Goal: Task Accomplishment & Management: Use online tool/utility

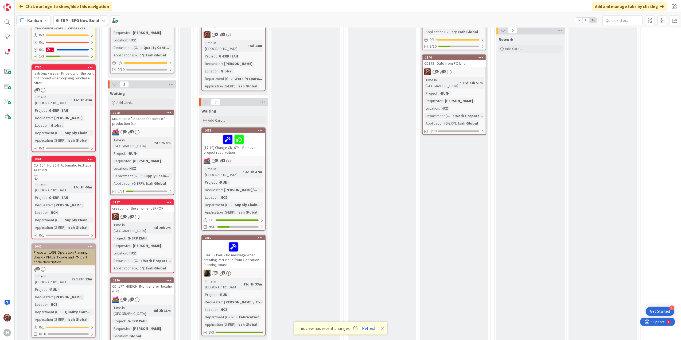
scroll to position [356, 0]
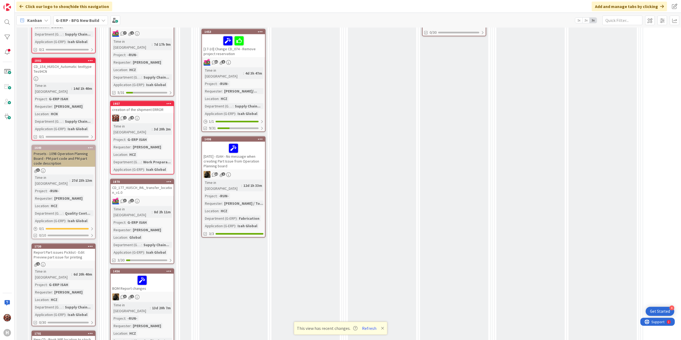
click at [141, 106] on div "creation of the shipment ERROR" at bounding box center [142, 109] width 63 height 7
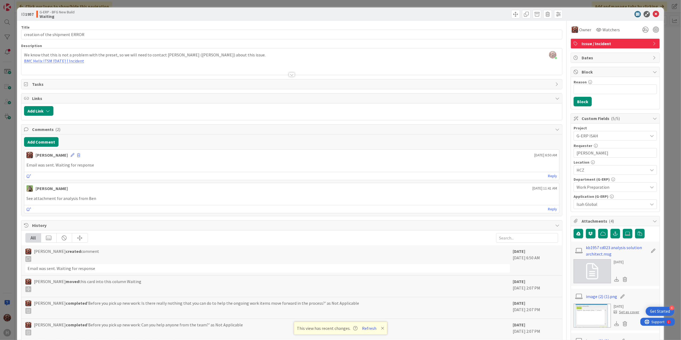
click at [289, 76] on div at bounding box center [292, 74] width 6 height 4
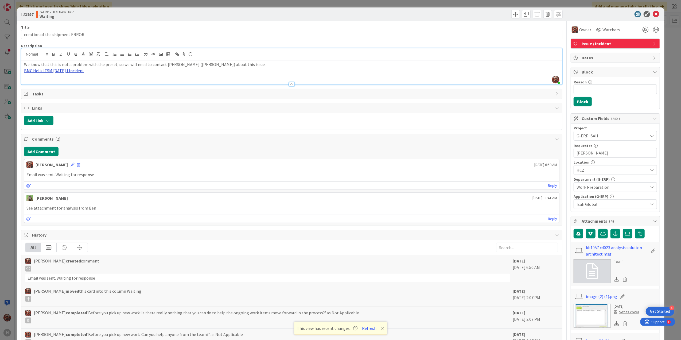
click at [54, 72] on link "BMC Helix ITSM 23.3.02 | Incident" at bounding box center [54, 70] width 60 height 5
click at [56, 80] on link "https://huisman-smartit.onbmc.com/smartit/app/#/incident/AGGHEXFAF704DATCRP1UTC…" at bounding box center [47, 81] width 53 height 7
click at [60, 71] on link "BMC Helix ITSM 23.3.02 | Incident" at bounding box center [54, 70] width 60 height 5
click at [61, 79] on link "https://huisman-smartit.onbmc.com/smartit/app/#/incident/AGGHEXFAF704DATCRP1UTC…" at bounding box center [47, 81] width 53 height 7
click at [40, 150] on button "Add Comment" at bounding box center [41, 152] width 34 height 10
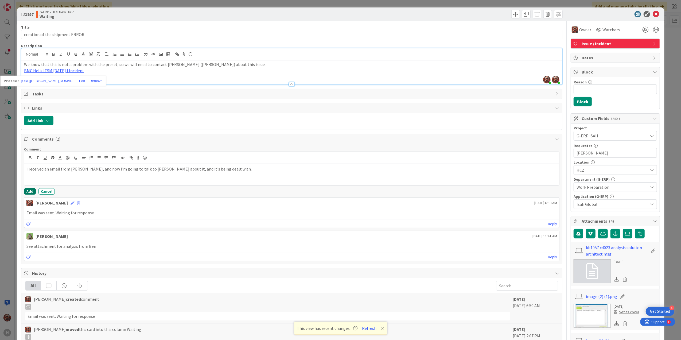
click at [30, 192] on button "Add" at bounding box center [30, 191] width 12 height 6
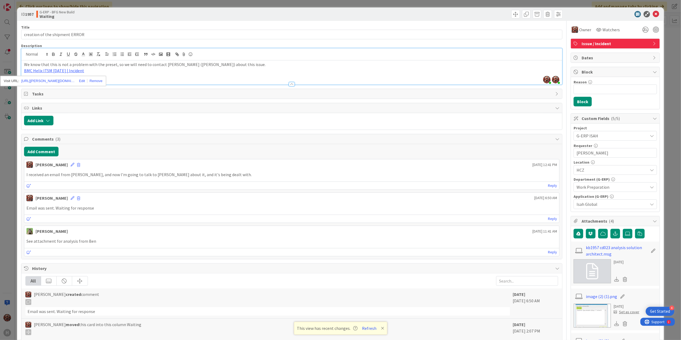
drag, startPoint x: 648, startPoint y: 15, endPoint x: 641, endPoint y: 20, distance: 9.2
click at [653, 15] on icon at bounding box center [656, 14] width 6 height 6
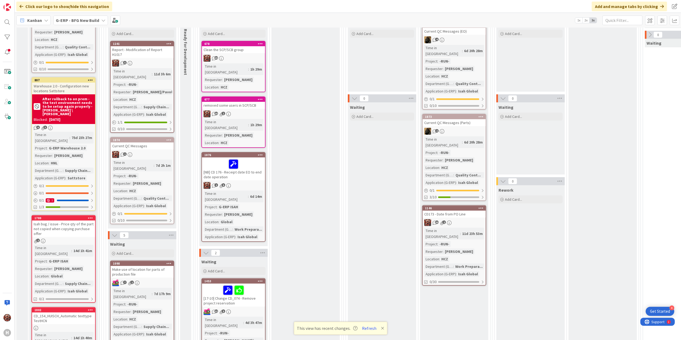
click at [236, 102] on div "removed some users in SCP/SCB" at bounding box center [233, 105] width 63 height 7
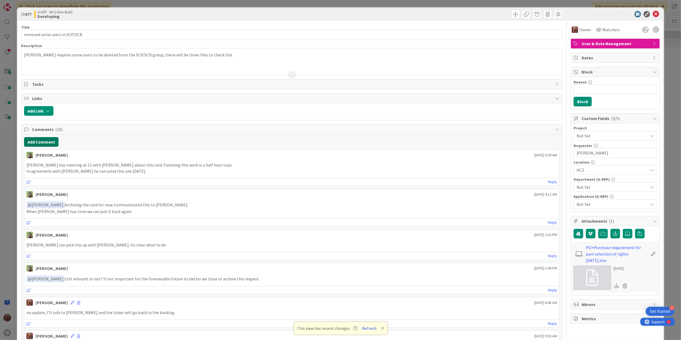
click at [38, 140] on button "Add Comment" at bounding box center [41, 142] width 34 height 10
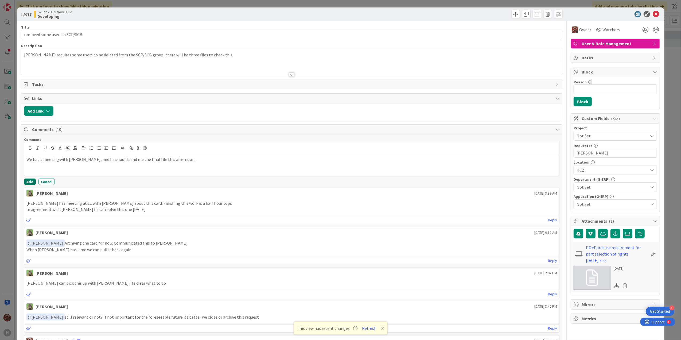
click at [32, 185] on button "Add" at bounding box center [30, 182] width 12 height 6
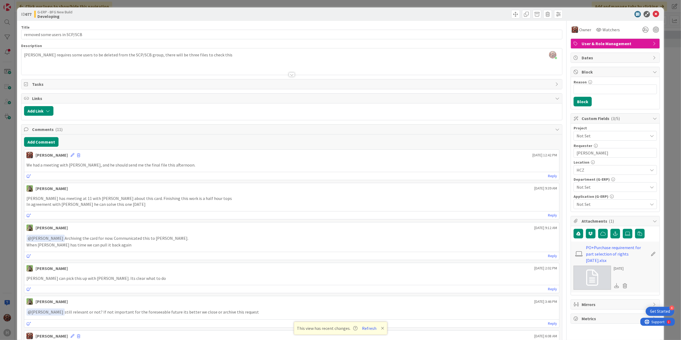
click at [650, 10] on div "ID 677 G-ERP - BFG New Build Developing" at bounding box center [340, 13] width 647 height 13
click at [653, 16] on icon at bounding box center [656, 14] width 6 height 6
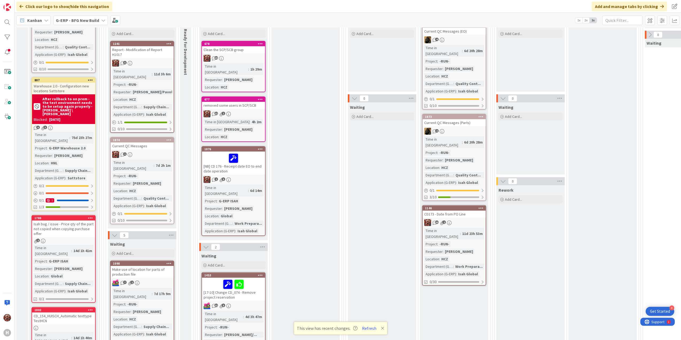
click at [228, 49] on div "Clean the SCP/SCB group" at bounding box center [233, 49] width 63 height 7
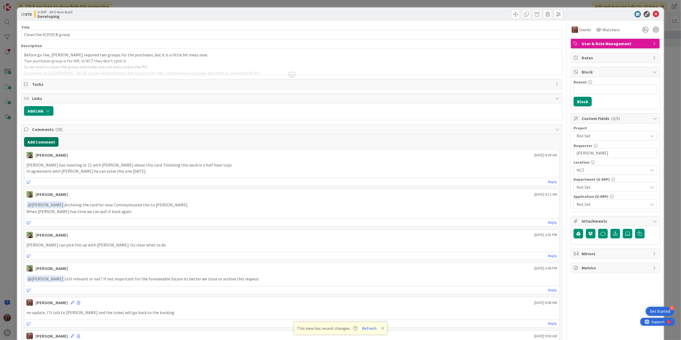
click at [29, 139] on button "Add Comment" at bounding box center [41, 142] width 34 height 10
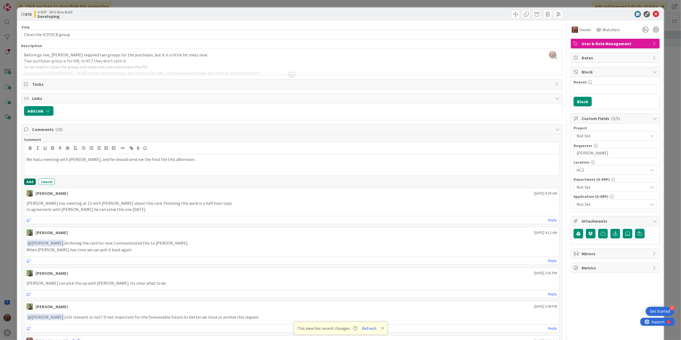
click at [28, 180] on button "Add" at bounding box center [30, 182] width 12 height 6
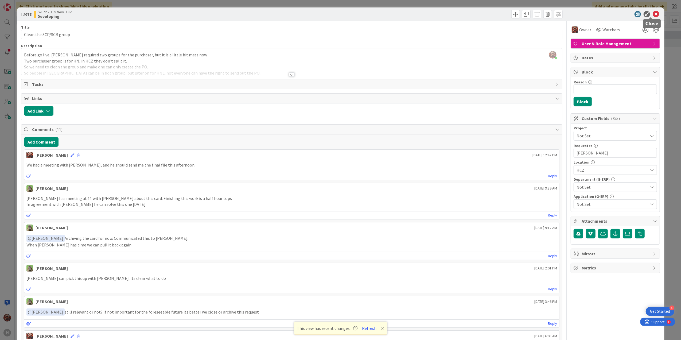
click at [653, 16] on icon at bounding box center [656, 14] width 6 height 6
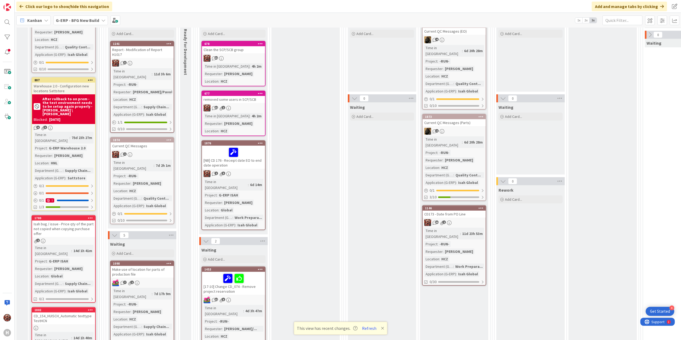
click at [227, 102] on div "removed some users in SCP/SCB" at bounding box center [233, 99] width 63 height 7
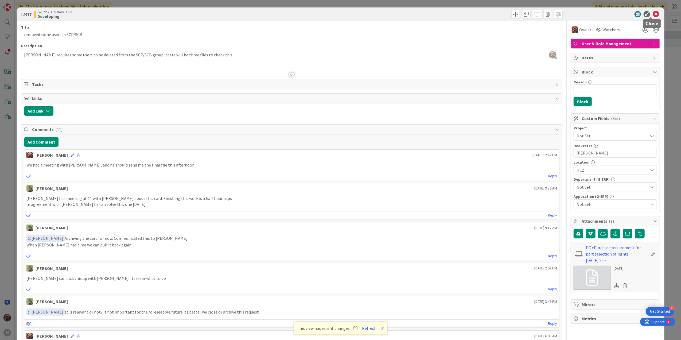
click at [654, 12] on icon at bounding box center [656, 14] width 6 height 6
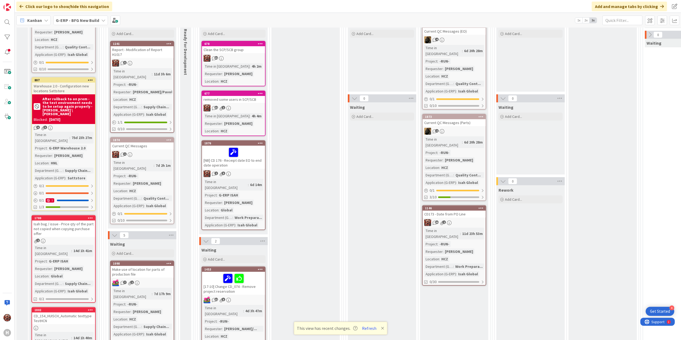
click at [249, 51] on div "Clean the SCP/SCB group" at bounding box center [233, 49] width 63 height 7
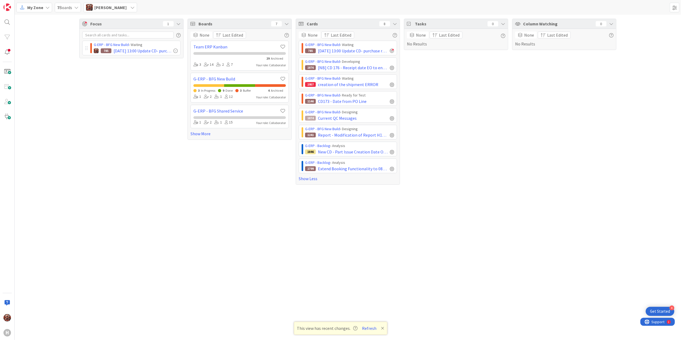
click at [145, 82] on div "Focus 1 G-ERP - BFG New Build › Waiting 785 23.9.2025 13:00 Update CD- purchase…" at bounding box center [131, 102] width 104 height 166
click at [5, 11] on link at bounding box center [7, 7] width 11 height 11
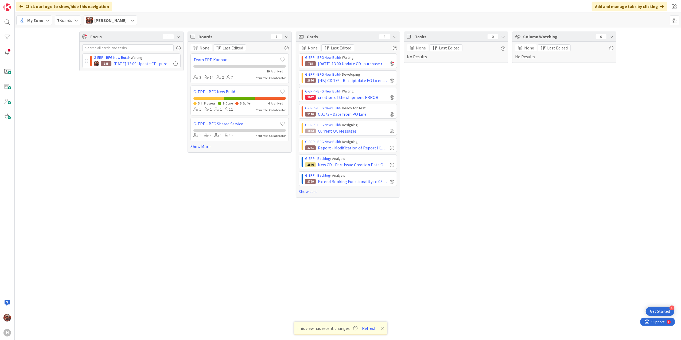
click at [109, 10] on div "Click our logo to show/hide this navigation Add and manage tabs by clicking" at bounding box center [348, 6] width 667 height 13
click at [116, 27] on div "My Zone 7 Boards Josef Kuman" at bounding box center [348, 20] width 667 height 15
click at [116, 20] on span "[PERSON_NAME]" at bounding box center [110, 20] width 32 height 6
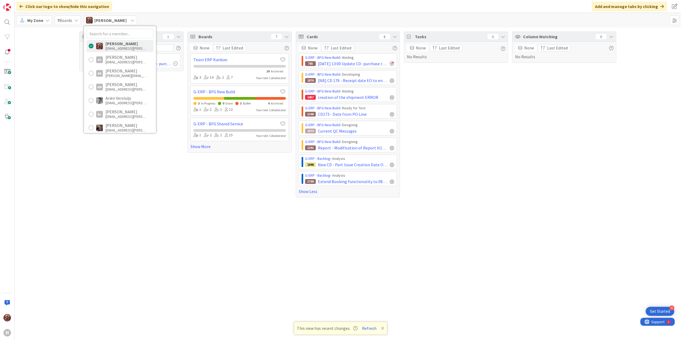
click at [44, 18] on div "My Zone" at bounding box center [34, 21] width 36 height 10
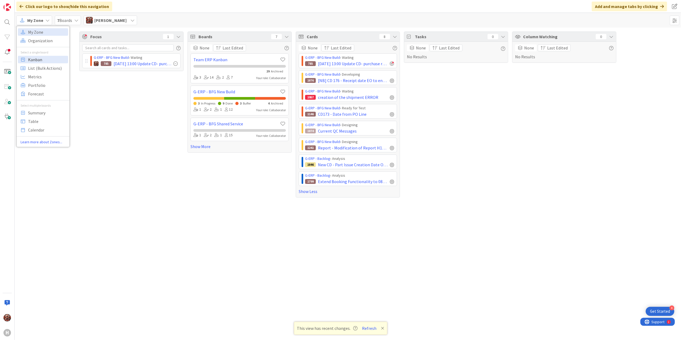
click at [43, 60] on span "Kanban" at bounding box center [47, 59] width 38 height 8
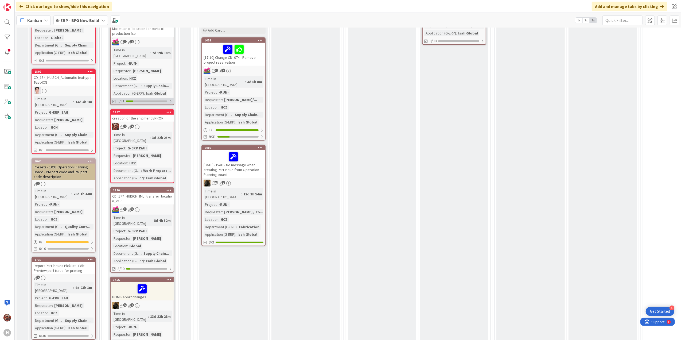
scroll to position [249, 0]
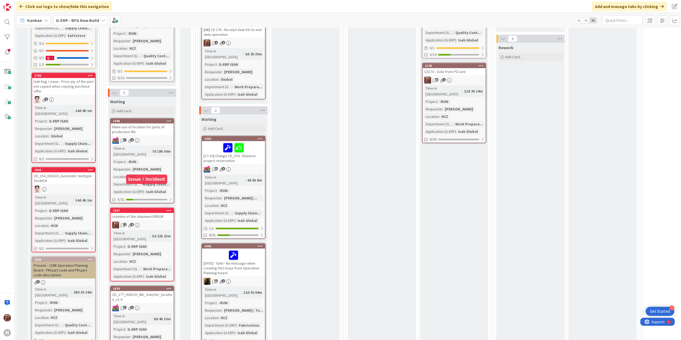
click at [147, 213] on div "creation of the shipment ERROR" at bounding box center [142, 216] width 63 height 7
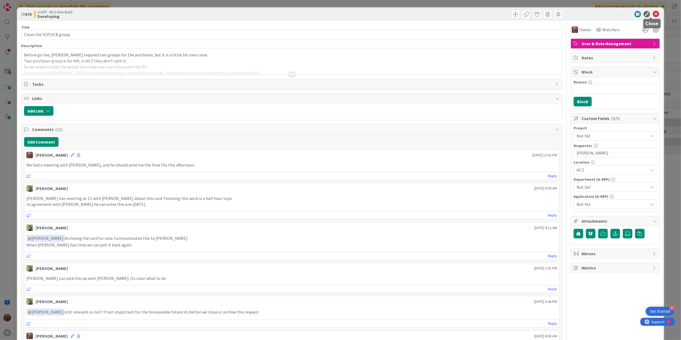
click at [653, 11] on icon at bounding box center [656, 14] width 6 height 6
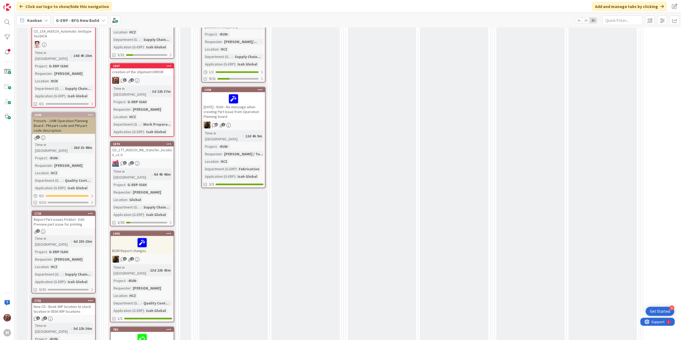
scroll to position [570, 0]
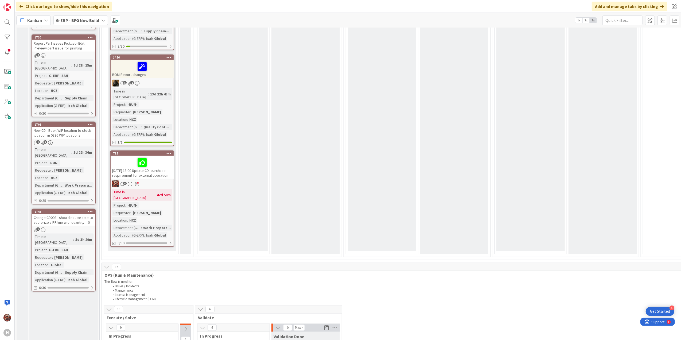
click at [161, 156] on div "[DATE] 13:00 Update CD- purchase requirement for external operation" at bounding box center [142, 167] width 63 height 23
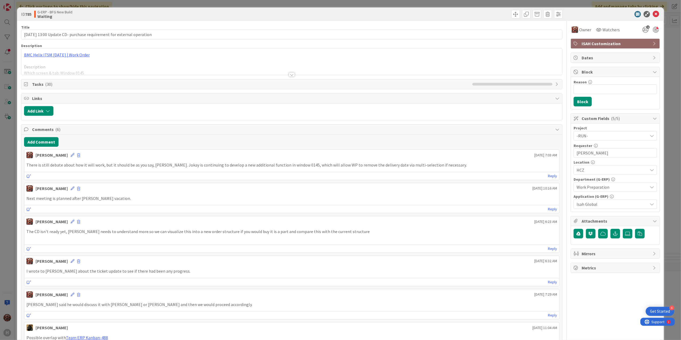
click at [291, 75] on div at bounding box center [292, 74] width 6 height 4
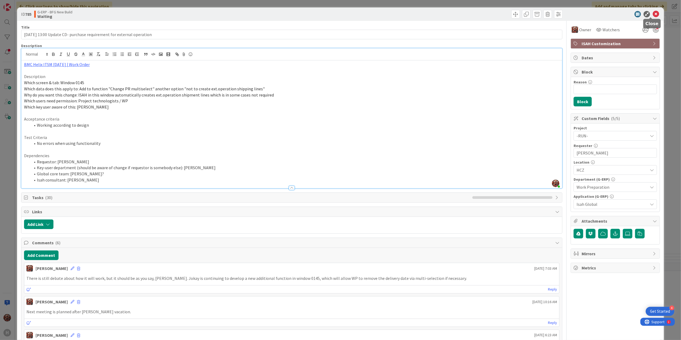
click at [653, 16] on icon at bounding box center [656, 14] width 6 height 6
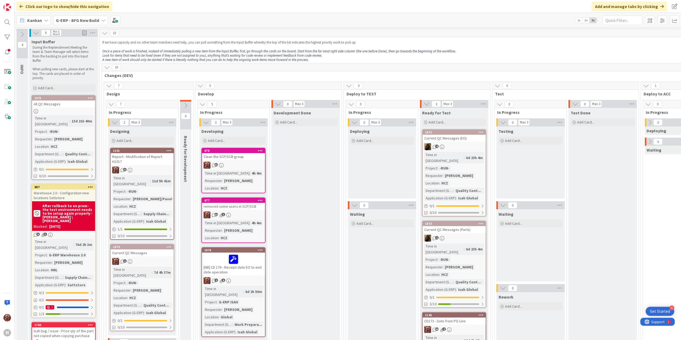
click at [227, 156] on div "Clean the SCP/SCB group" at bounding box center [233, 156] width 63 height 7
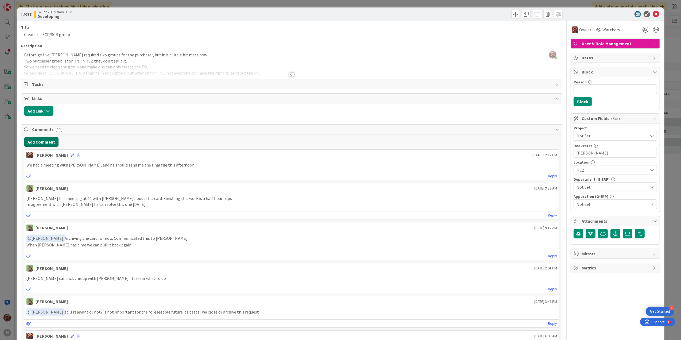
click at [42, 140] on button "Add Comment" at bounding box center [41, 142] width 34 height 10
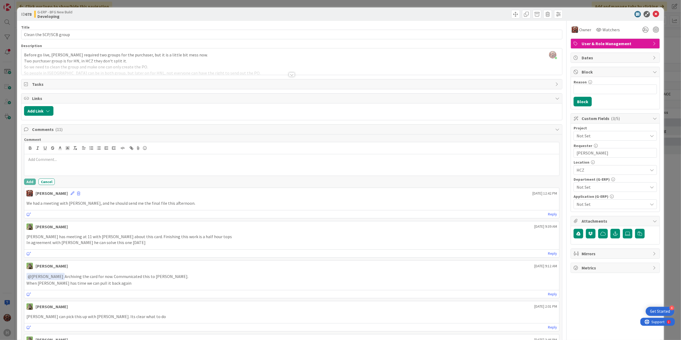
click at [49, 168] on div at bounding box center [291, 164] width 535 height 21
click at [28, 183] on button "Add" at bounding box center [30, 182] width 12 height 6
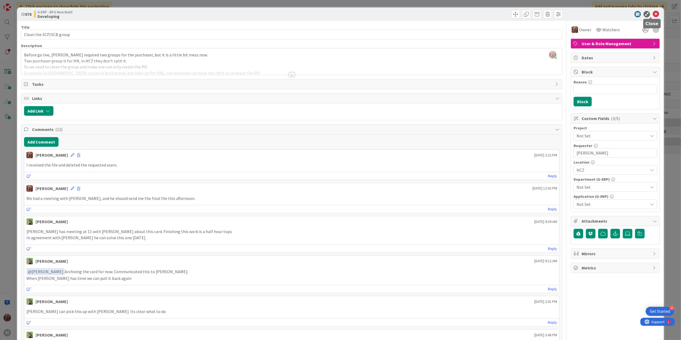
click at [653, 14] on icon at bounding box center [656, 14] width 6 height 6
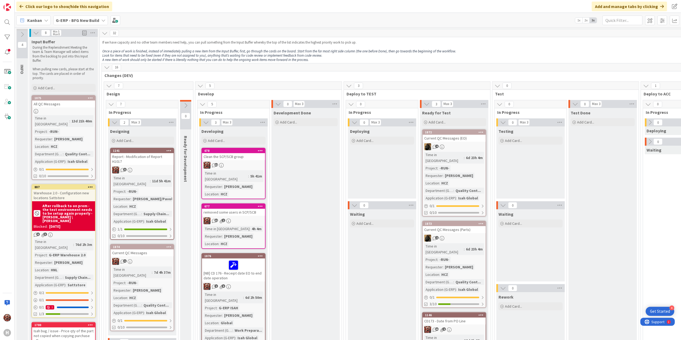
click at [248, 156] on div "Clean the SCP/SCB group" at bounding box center [233, 156] width 63 height 7
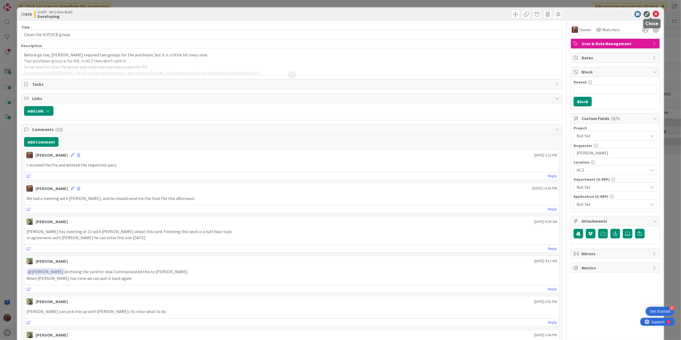
click at [654, 12] on icon at bounding box center [656, 14] width 6 height 6
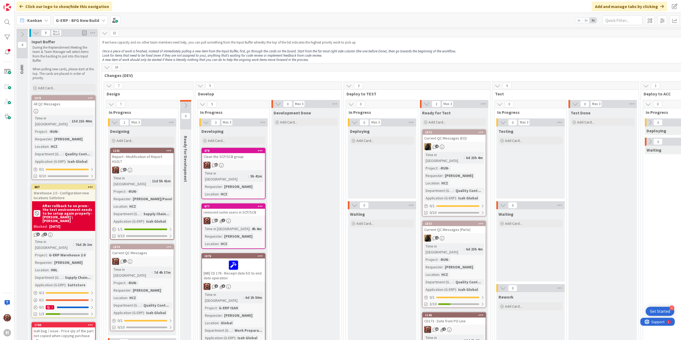
click at [263, 151] on icon at bounding box center [260, 151] width 5 height 4
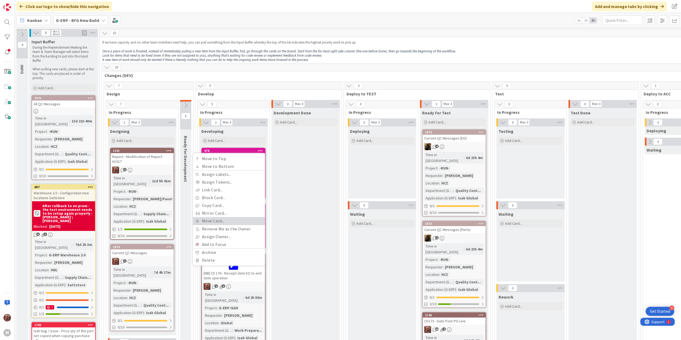
click at [215, 223] on link "Move Card..." at bounding box center [229, 221] width 72 height 8
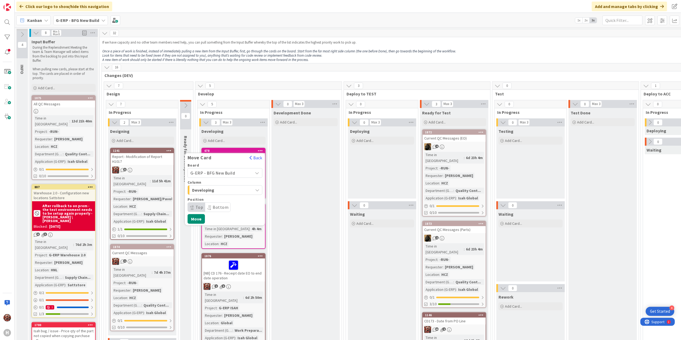
click at [230, 192] on span "Developing" at bounding box center [212, 190] width 40 height 7
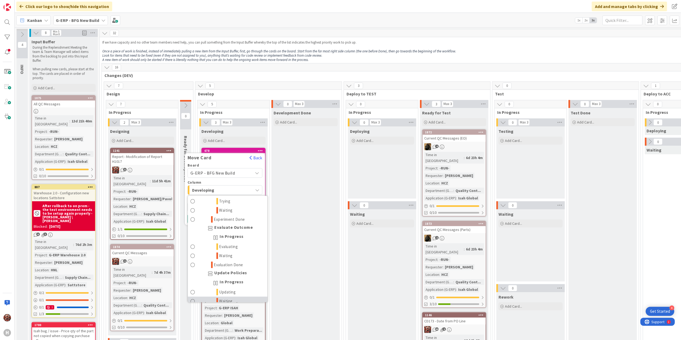
scroll to position [570, 0]
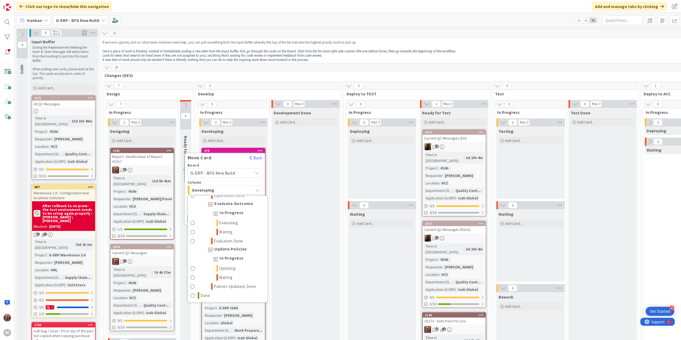
click at [208, 301] on div "INFO Input Buffer Changes (DEV) Design In Progress Designing Waiting Ready for …" at bounding box center [228, 249] width 80 height 107
click at [208, 294] on span "Done" at bounding box center [206, 295] width 10 height 6
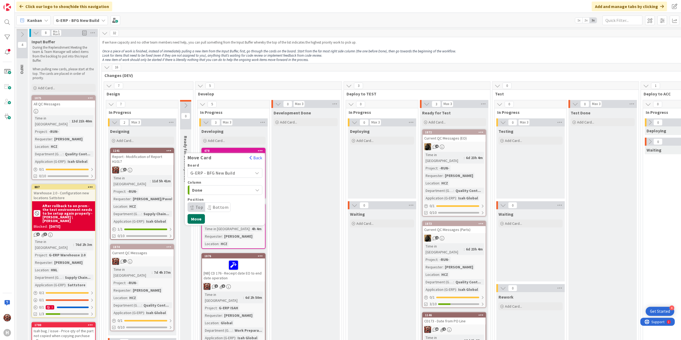
click at [196, 218] on button "Move" at bounding box center [196, 219] width 17 height 10
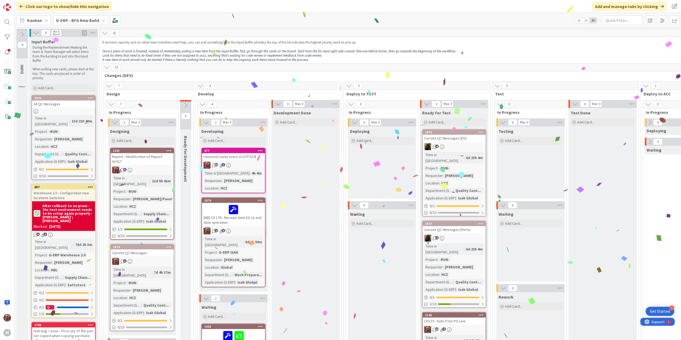
click at [257, 155] on div "removed some users in SCP/SCB" at bounding box center [233, 156] width 63 height 7
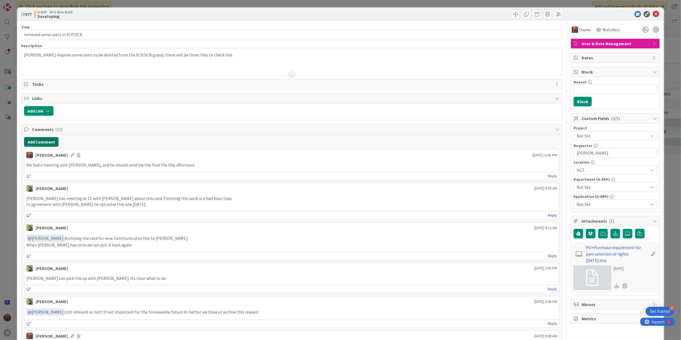
click at [47, 143] on button "Add Comment" at bounding box center [41, 142] width 34 height 10
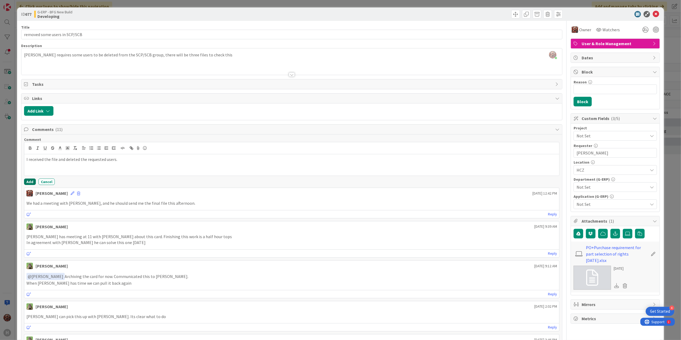
click at [26, 180] on button "Add" at bounding box center [30, 182] width 12 height 6
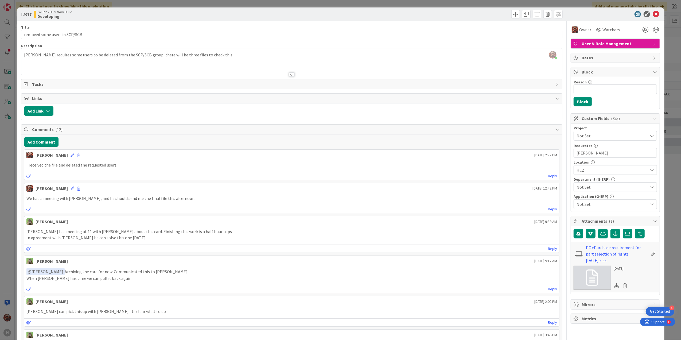
click at [656, 13] on div "ID 677 G-ERP - BFG New Build Developing" at bounding box center [340, 13] width 647 height 13
click at [653, 16] on icon at bounding box center [656, 14] width 6 height 6
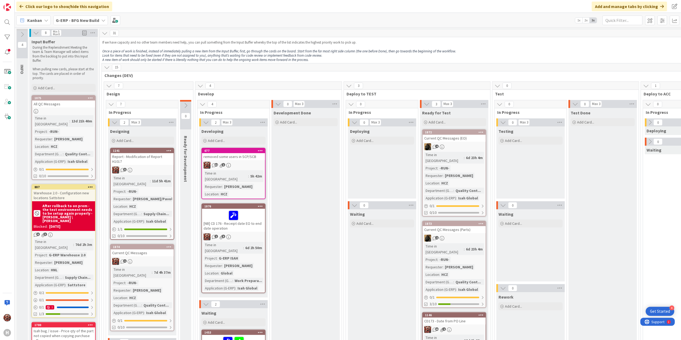
click at [260, 151] on icon at bounding box center [260, 151] width 5 height 4
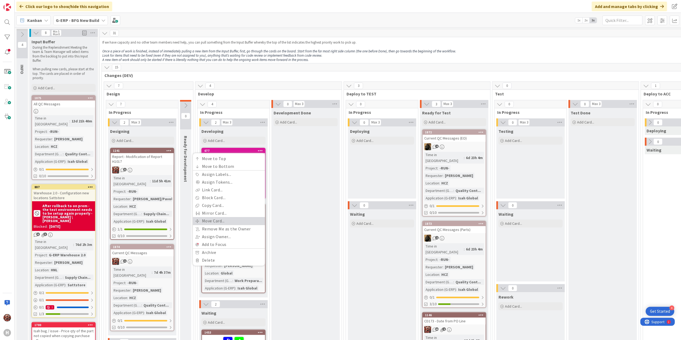
click at [216, 219] on link "Move Card..." at bounding box center [229, 221] width 72 height 8
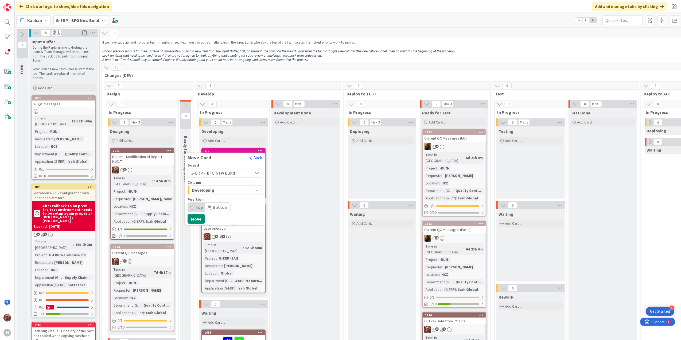
click at [216, 188] on span "Developing" at bounding box center [212, 190] width 40 height 7
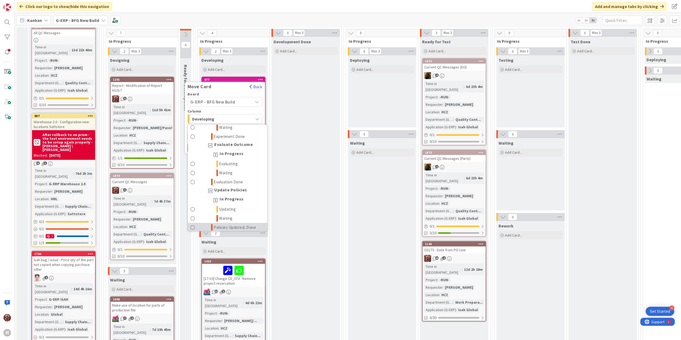
scroll to position [570, 0]
click at [214, 223] on link "Done" at bounding box center [228, 224] width 80 height 9
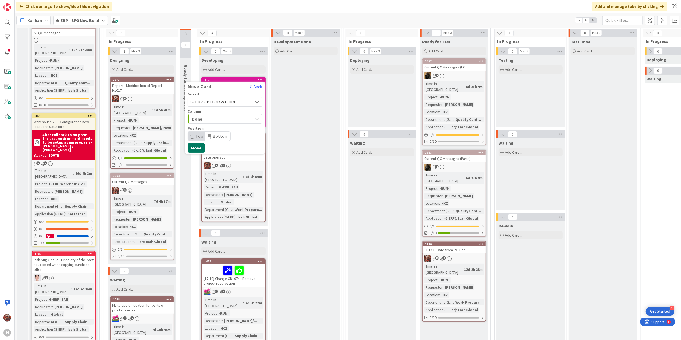
click at [196, 145] on button "Move" at bounding box center [196, 148] width 17 height 10
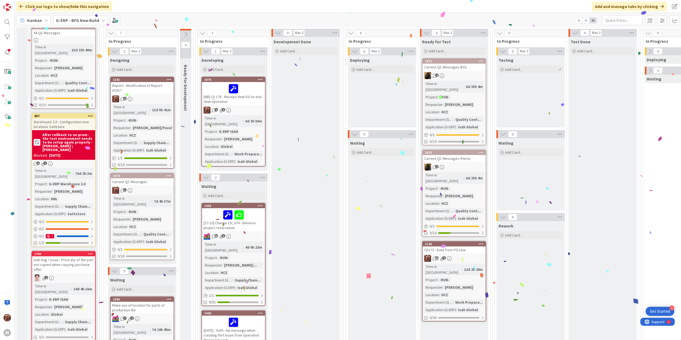
click at [40, 18] on span "Kanban" at bounding box center [34, 20] width 15 height 6
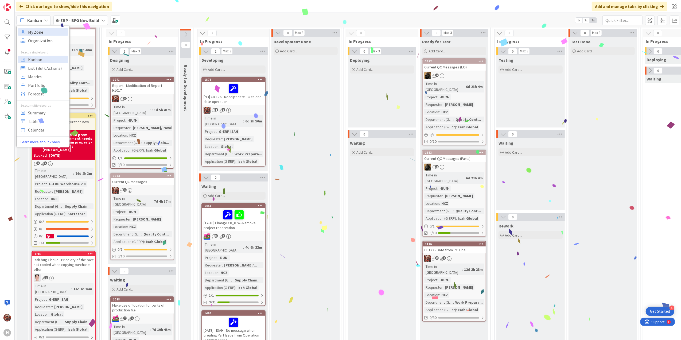
click at [46, 30] on span "My Zone" at bounding box center [47, 32] width 38 height 8
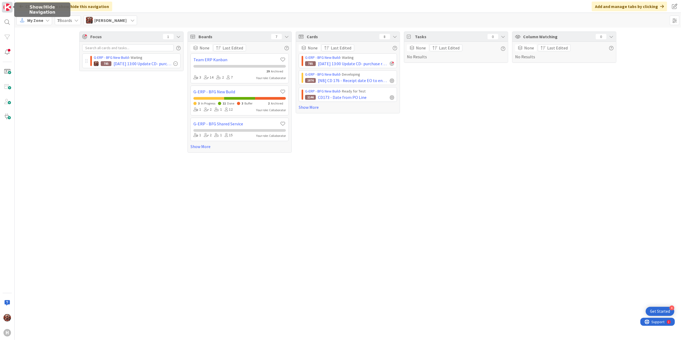
click at [8, 8] on img at bounding box center [6, 6] width 7 height 7
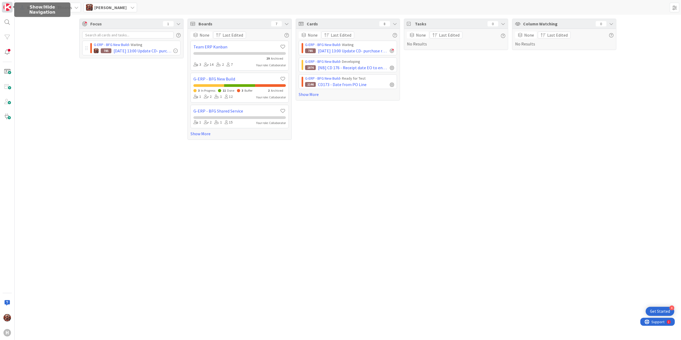
click at [6, 8] on img at bounding box center [6, 6] width 7 height 7
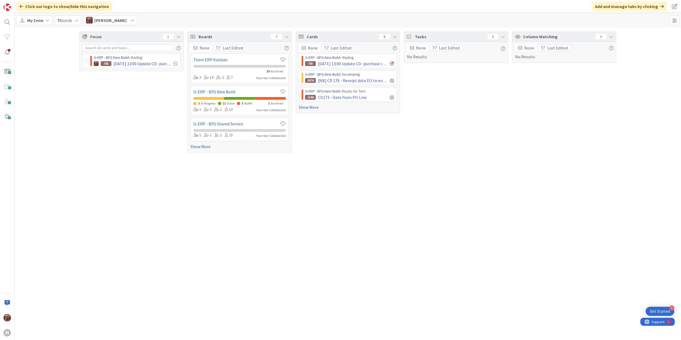
click at [98, 19] on span "Josef Kuman" at bounding box center [110, 20] width 32 height 6
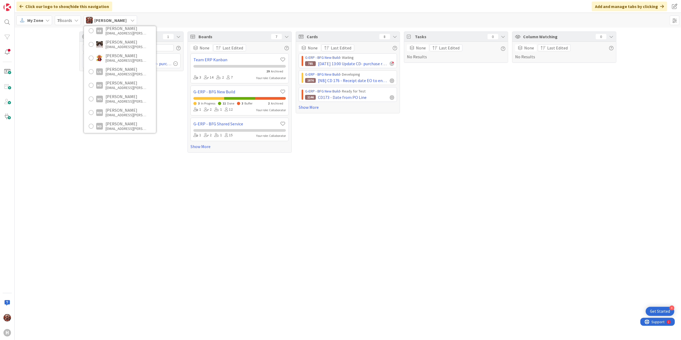
scroll to position [356, 0]
click at [108, 58] on div "lcheng@huisman-nl.com" at bounding box center [127, 60] width 43 height 5
click at [139, 169] on div "Focus 0 No Results Boards 7 None Last Edited Team ERP Kanban 35 Archived 3 14 2…" at bounding box center [348, 184] width 667 height 312
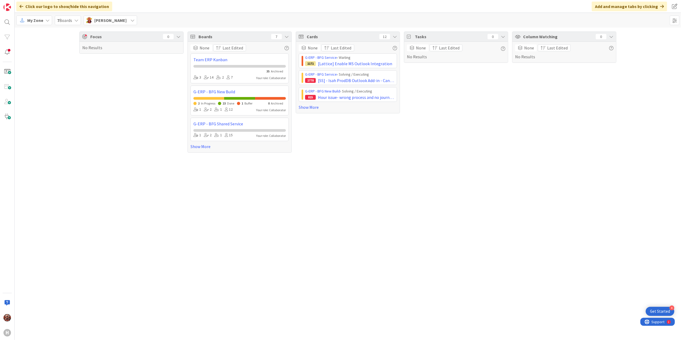
click at [102, 18] on span "Lareina Cheng" at bounding box center [110, 20] width 32 height 6
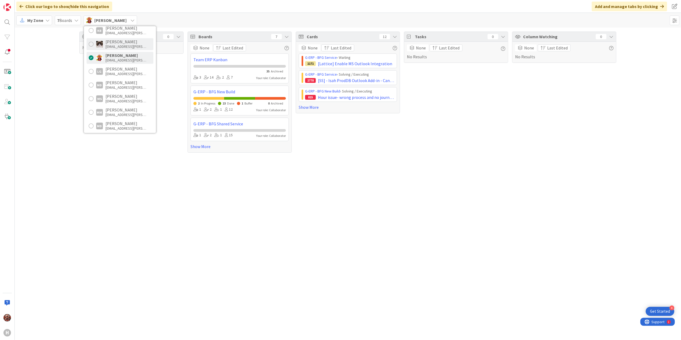
click at [125, 46] on div "kevandijk@huisman-nl.com" at bounding box center [127, 46] width 43 height 5
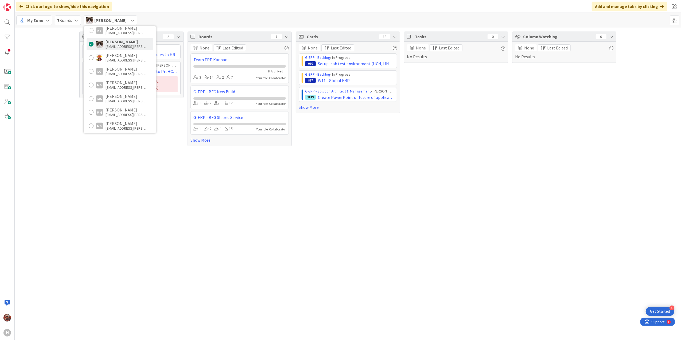
click at [176, 137] on div "Focus 2 G-ERP - BFG New Build › Archive 653 Handover employee schedules to HR G…" at bounding box center [131, 89] width 104 height 115
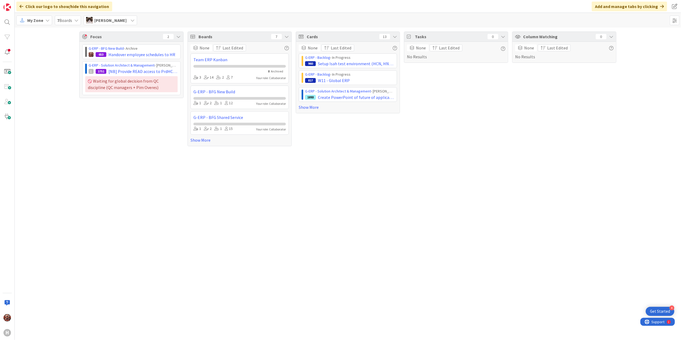
click at [107, 20] on span "[PERSON_NAME]" at bounding box center [110, 20] width 32 height 6
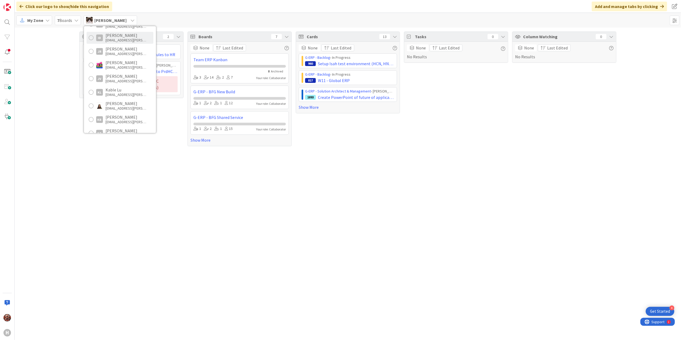
scroll to position [214, 0]
click at [119, 90] on div "Jakub Král" at bounding box center [127, 88] width 43 height 5
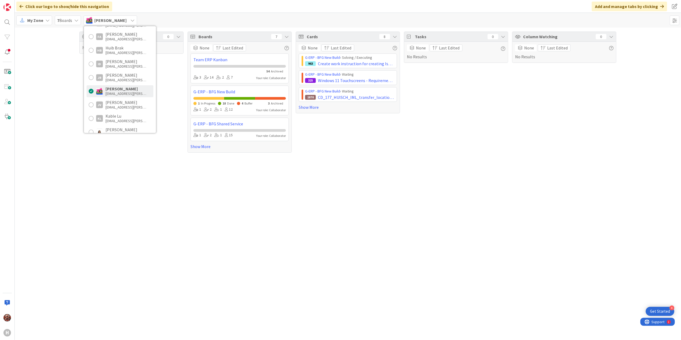
click at [142, 169] on div "Focus 0 No Results Boards 7 None Last Edited Team ERP Kanban 54 Archived 3 14 2…" at bounding box center [348, 184] width 667 height 312
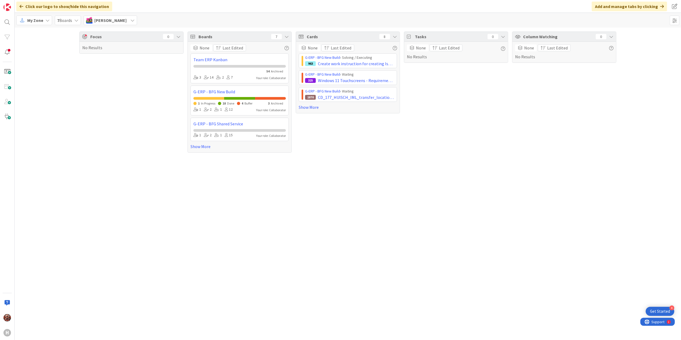
click at [112, 22] on span "Jakub Král" at bounding box center [110, 20] width 32 height 6
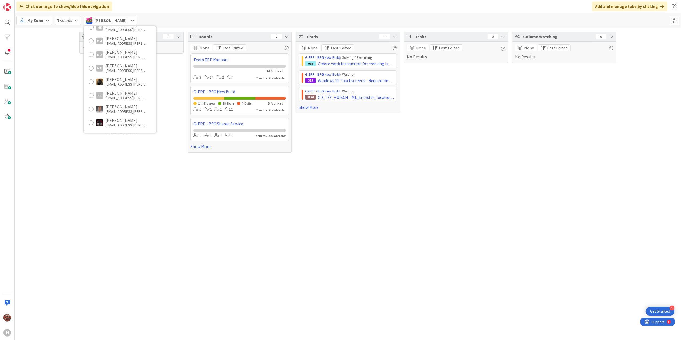
scroll to position [463, 0]
click at [118, 57] on div "[PERSON_NAME]" at bounding box center [127, 57] width 43 height 5
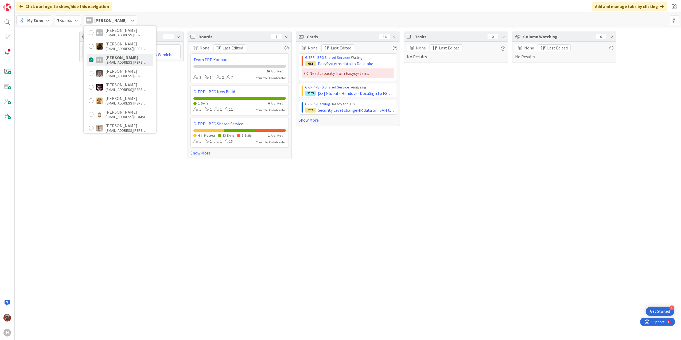
click at [124, 151] on div "Focus 1 G-ERP - BFG New Build › Done 514 Investigate if and if so why Windchill…" at bounding box center [131, 95] width 104 height 127
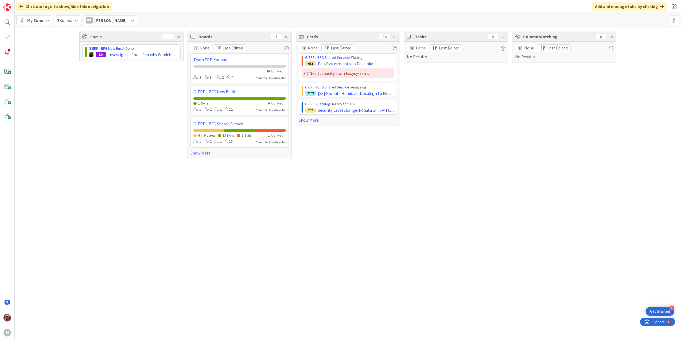
click at [97, 20] on span "[PERSON_NAME]" at bounding box center [110, 20] width 32 height 6
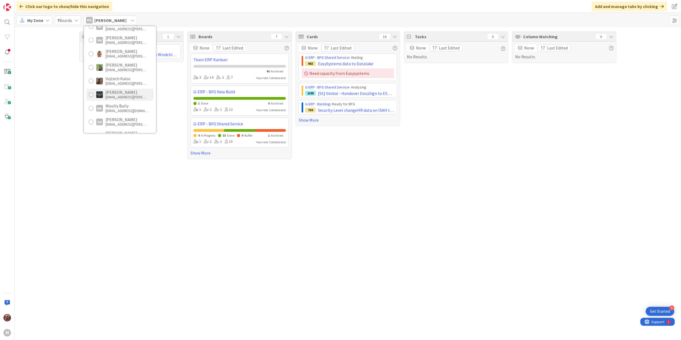
scroll to position [662, 0]
click at [120, 89] on div "luo leo" at bounding box center [127, 90] width 43 height 5
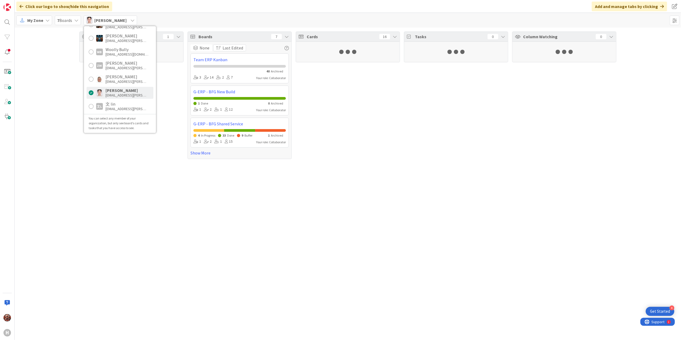
click at [138, 185] on div "Focus 1 Boards 7 None Last Edited Team ERP Kanban 40 Archived 3 14 2 7 Your rol…" at bounding box center [348, 184] width 667 height 312
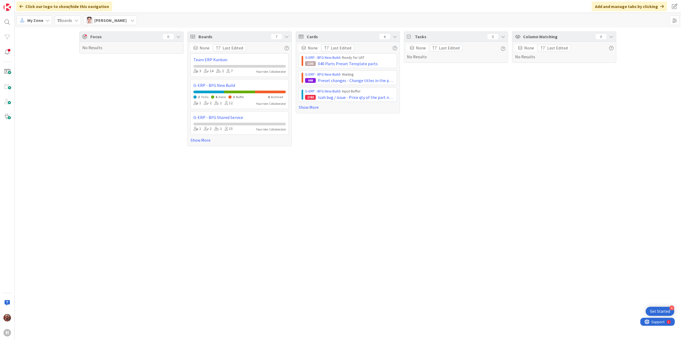
click at [103, 21] on span "luo leo" at bounding box center [110, 20] width 32 height 6
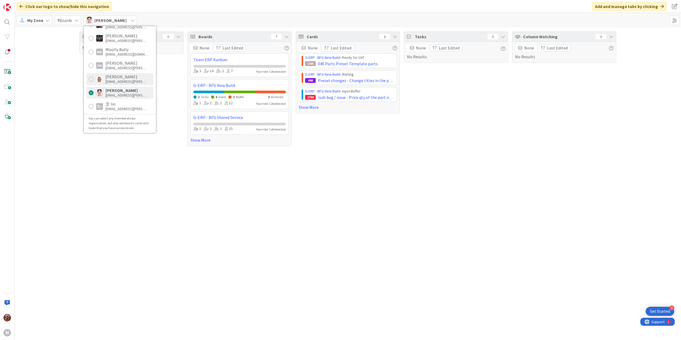
click at [116, 75] on div "leon Dolje" at bounding box center [127, 76] width 43 height 5
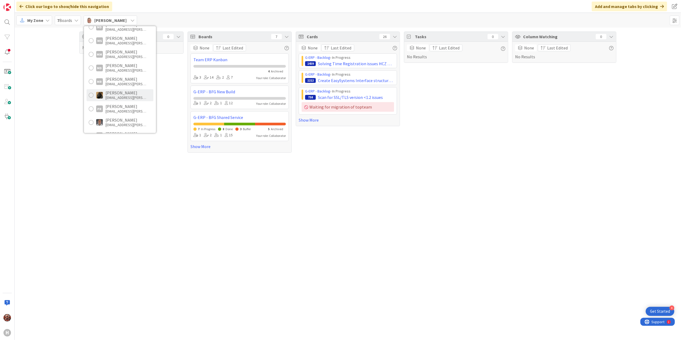
scroll to position [413, 0]
click at [120, 94] on div "[PERSON_NAME]" at bounding box center [127, 94] width 43 height 5
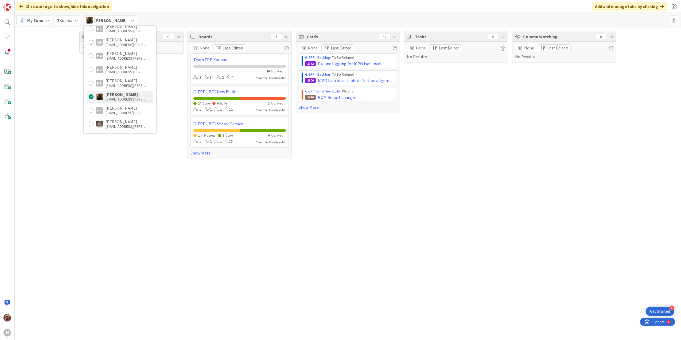
click at [179, 192] on div "Focus 0 No Results Boards 7 None Last Edited Team ERP Kanban 26 Archived 3 14 2…" at bounding box center [348, 184] width 667 height 312
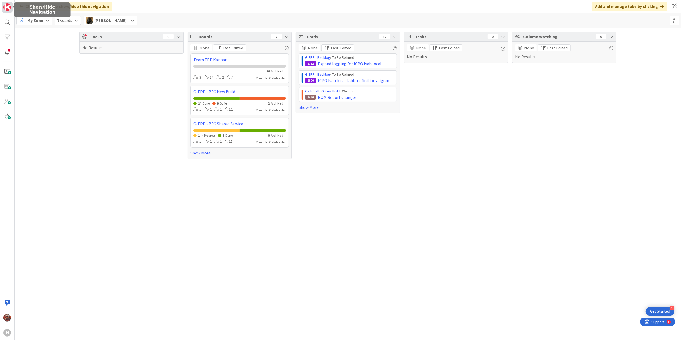
click at [8, 5] on img at bounding box center [6, 6] width 7 height 7
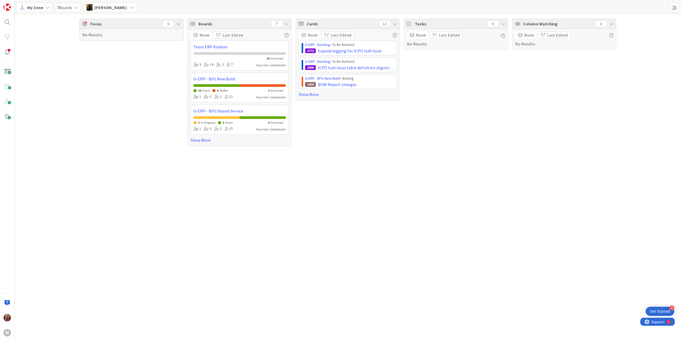
click at [106, 11] on div "[PERSON_NAME]" at bounding box center [110, 8] width 53 height 10
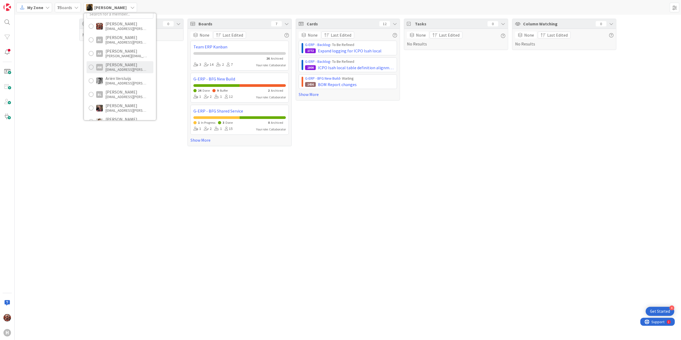
scroll to position [0, 0]
click at [118, 34] on div "jkuman@huisman-cz.com" at bounding box center [127, 35] width 43 height 5
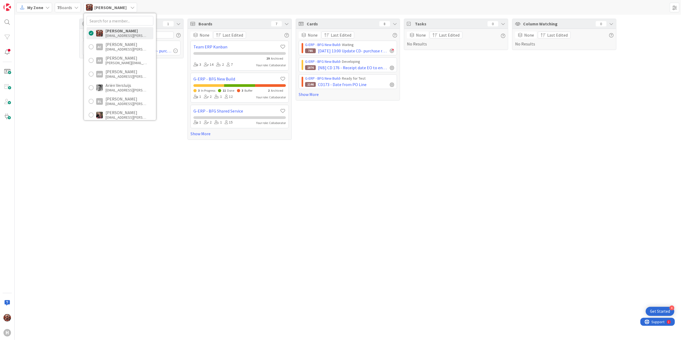
click at [134, 162] on div "Focus 1 G-ERP - BFG New Build › Waiting 785 23.9.2025 13:00 Update CD- purchase…" at bounding box center [348, 177] width 667 height 325
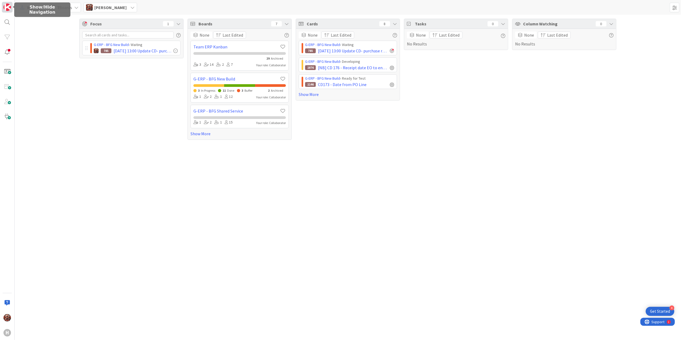
click at [4, 6] on img at bounding box center [6, 6] width 7 height 7
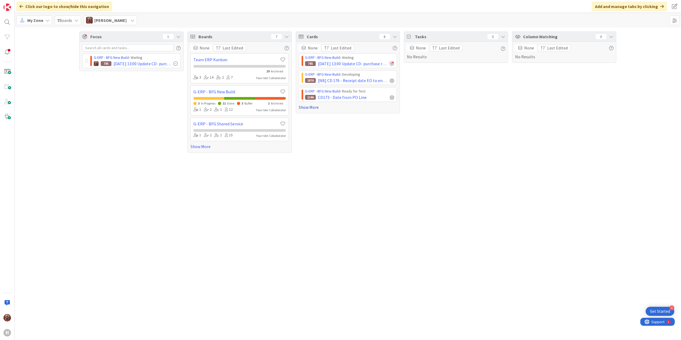
click at [302, 107] on link "Show More" at bounding box center [348, 107] width 98 height 6
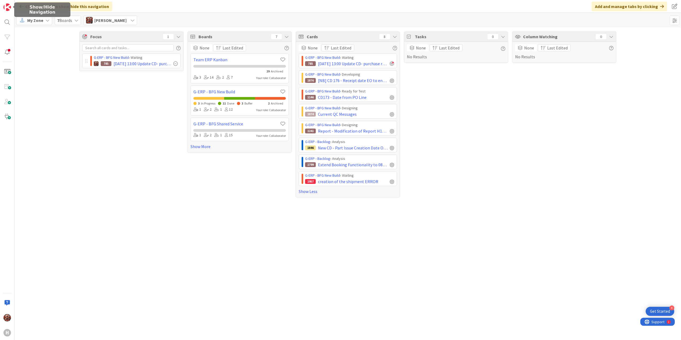
click at [29, 16] on div "My Zone" at bounding box center [34, 21] width 36 height 10
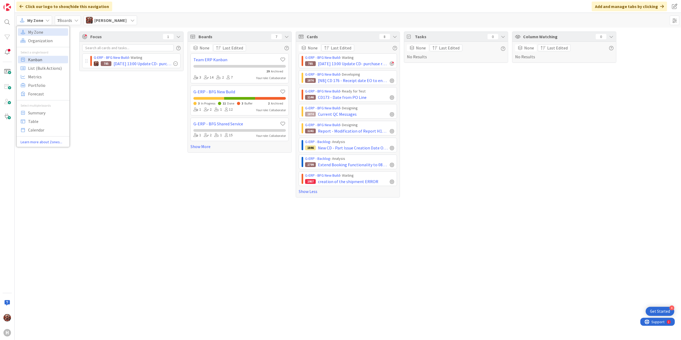
click at [41, 59] on span "Kanban" at bounding box center [47, 59] width 38 height 8
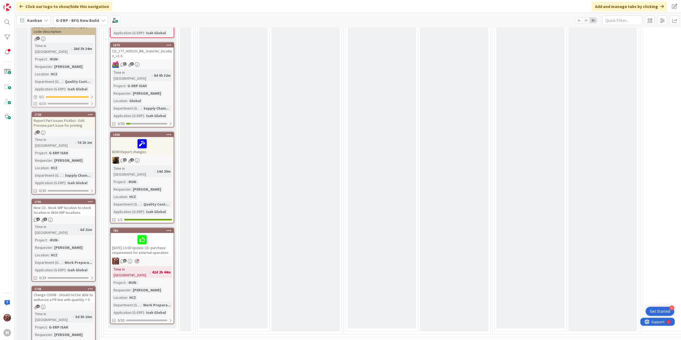
scroll to position [499, 0]
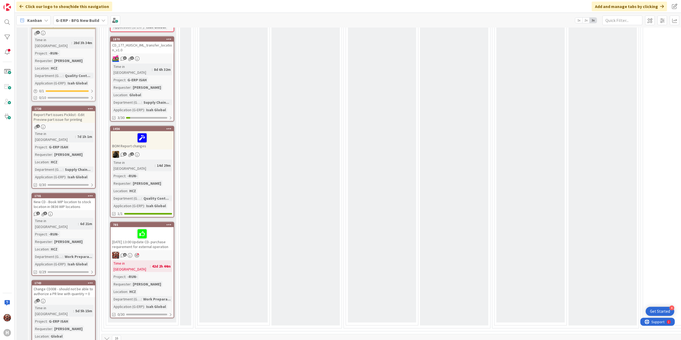
click at [146, 227] on div "23.9.2025 13:00 Update CD- purchase requirement for external operation" at bounding box center [142, 238] width 63 height 23
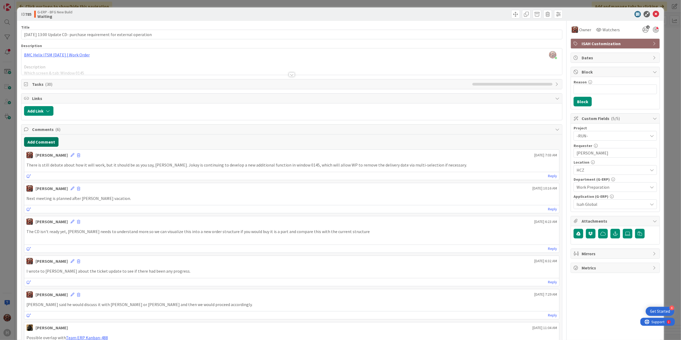
click at [52, 140] on button "Add Comment" at bounding box center [41, 142] width 34 height 10
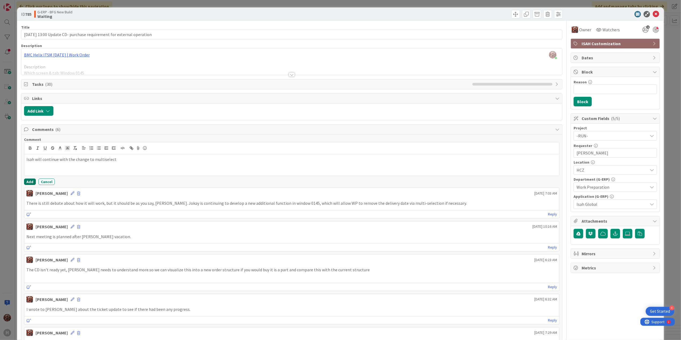
click at [29, 180] on button "Add" at bounding box center [30, 182] width 12 height 6
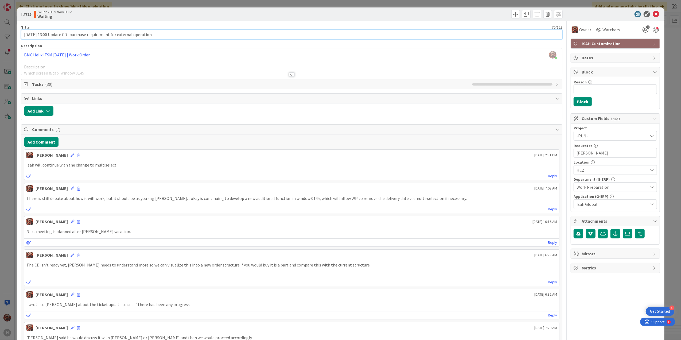
drag, startPoint x: 51, startPoint y: 33, endPoint x: 13, endPoint y: 31, distance: 38.3
click at [13, 31] on div "ID 785 G-ERP - BFG New Build Waiting Title 70 / 128 23.9.2025 13:00 Update CD- …" at bounding box center [340, 170] width 681 height 340
type input "Update CD- purchase requirement for external operation"
click at [653, 16] on icon at bounding box center [656, 14] width 6 height 6
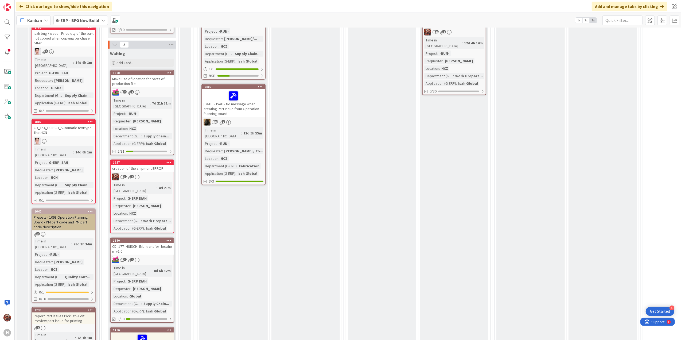
scroll to position [428, 0]
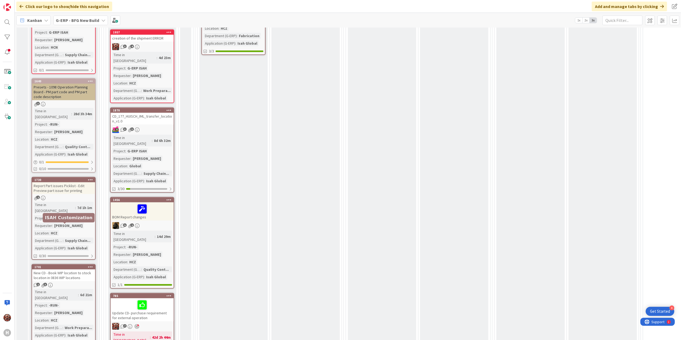
click at [61, 269] on div "New CD - Book WIP location to stock location in 0836 WIP locations" at bounding box center [63, 275] width 63 height 12
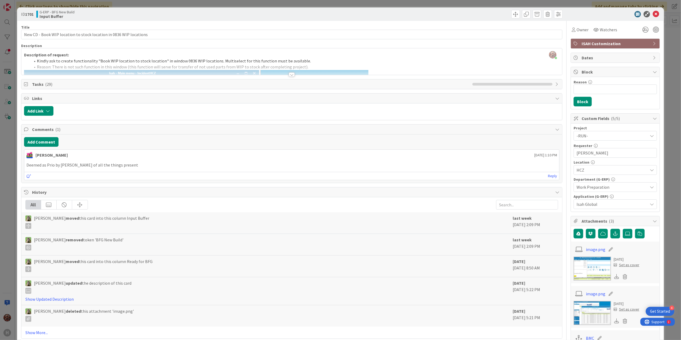
click at [284, 75] on div "Title 66 / 128 New CD - Book WIP location to stock location in 0836 WIP locatio…" at bounding box center [292, 212] width 542 height 383
click at [289, 76] on div at bounding box center [292, 74] width 6 height 4
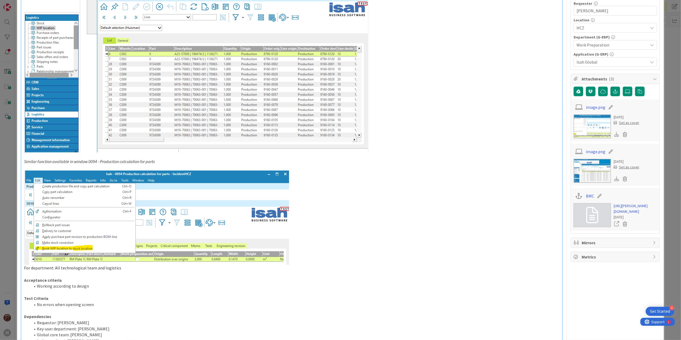
scroll to position [142, 0]
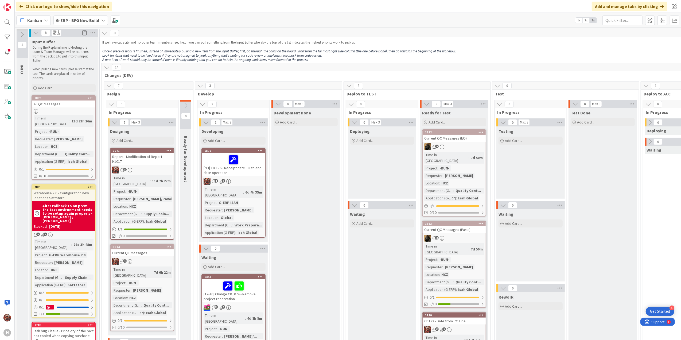
click at [135, 157] on div "Report - Modification of Report H1017" at bounding box center [142, 159] width 63 height 12
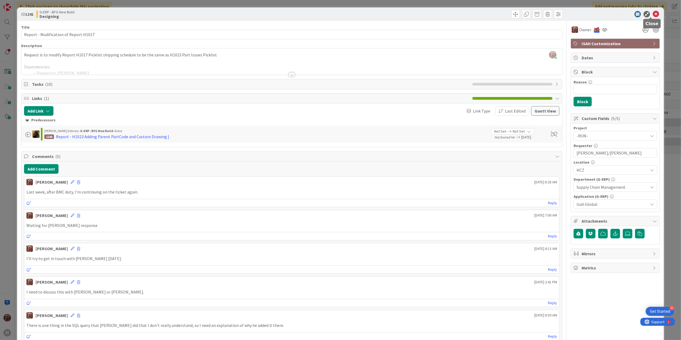
click at [653, 14] on icon at bounding box center [656, 14] width 6 height 6
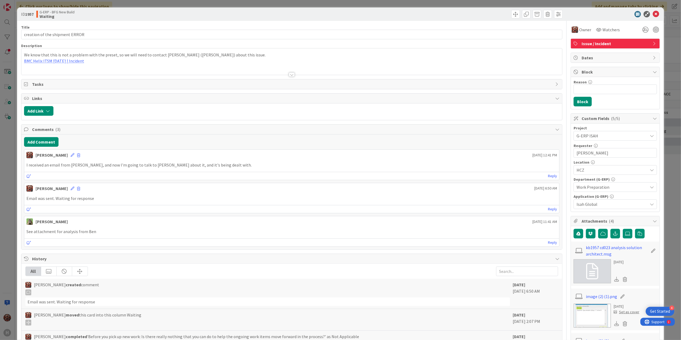
scroll to position [249, 0]
